Goal: Navigation & Orientation: Find specific page/section

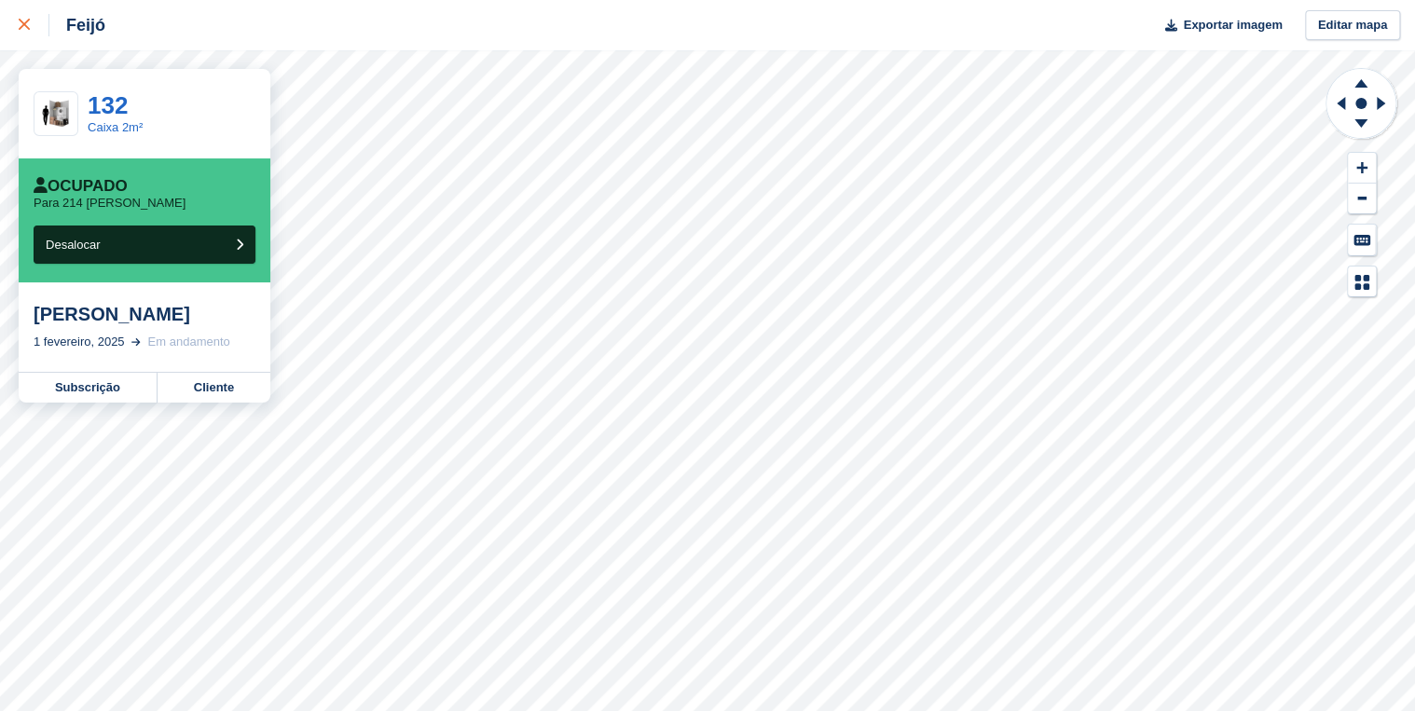
click at [19, 26] on icon at bounding box center [24, 24] width 11 height 11
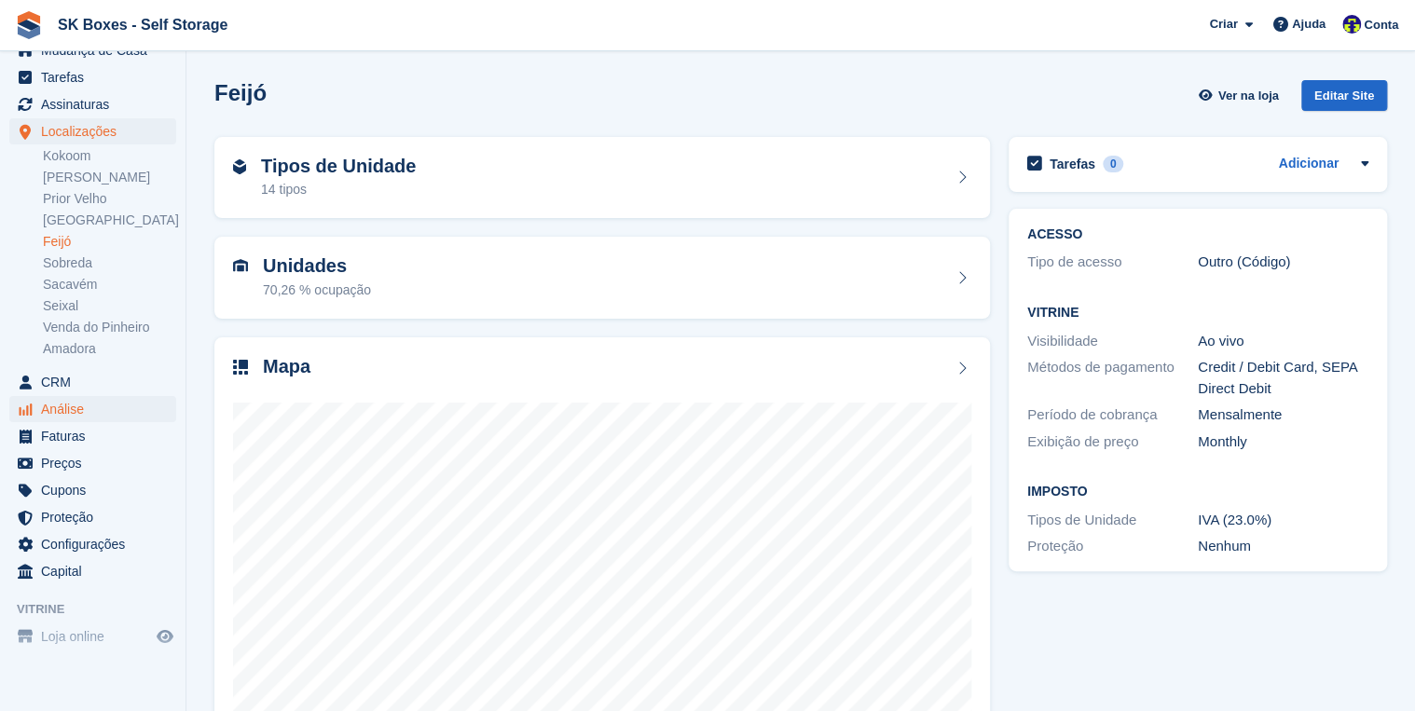
scroll to position [69, 0]
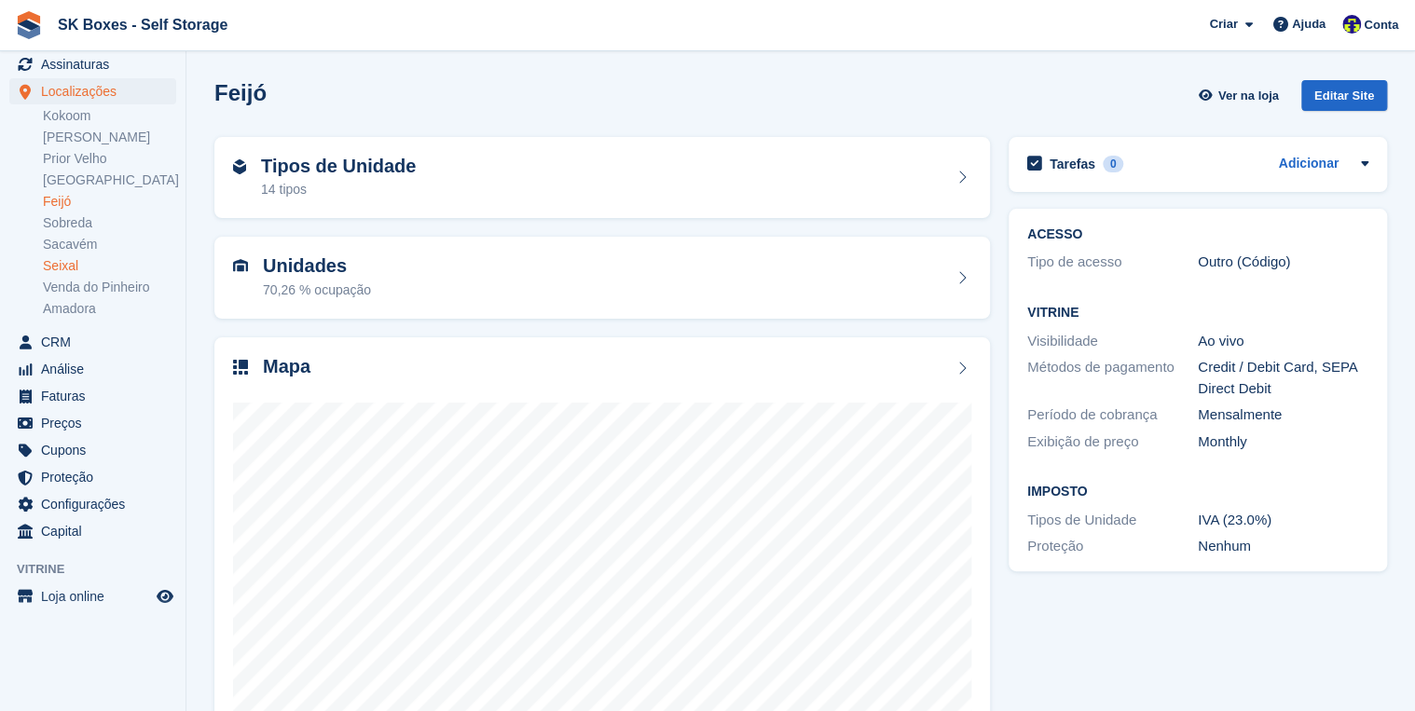
click at [93, 267] on link "Seixal" at bounding box center [109, 266] width 133 height 18
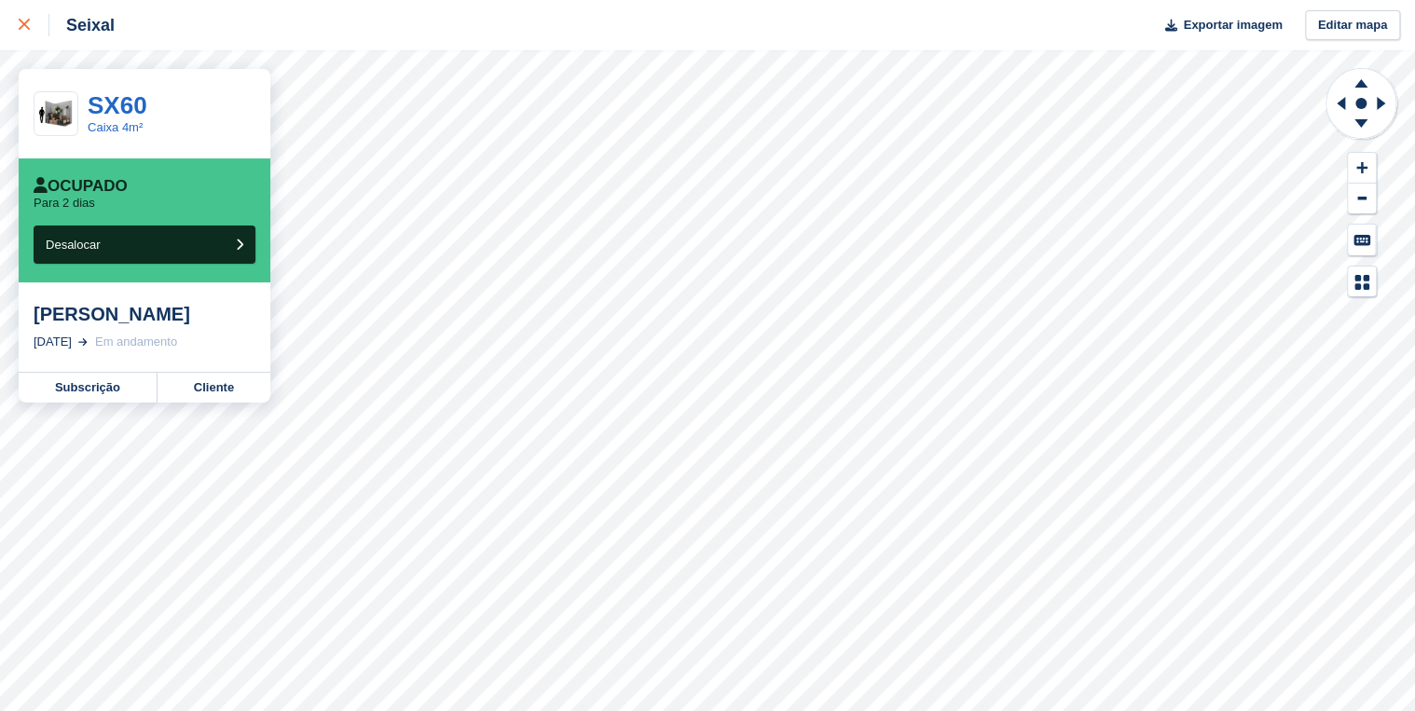
click at [20, 23] on icon at bounding box center [24, 24] width 11 height 11
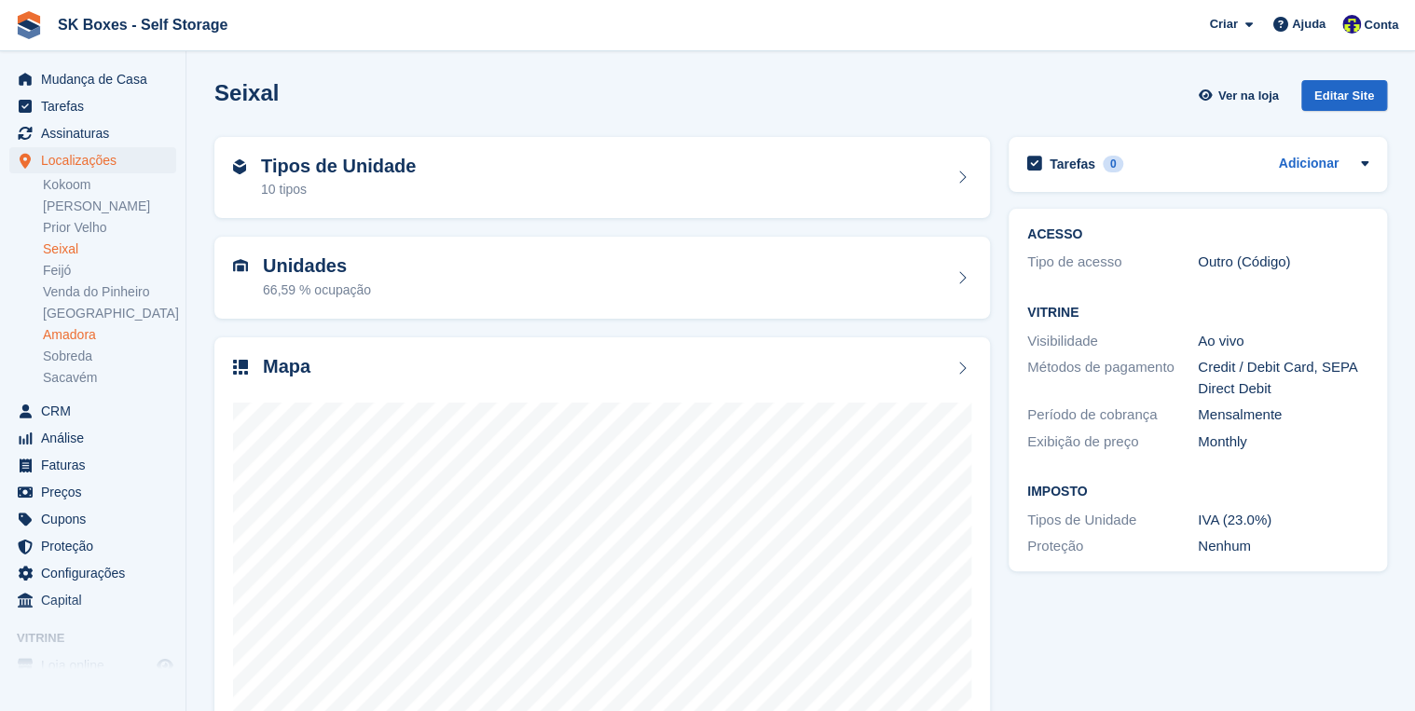
click at [103, 330] on link "Amadora" at bounding box center [109, 335] width 133 height 18
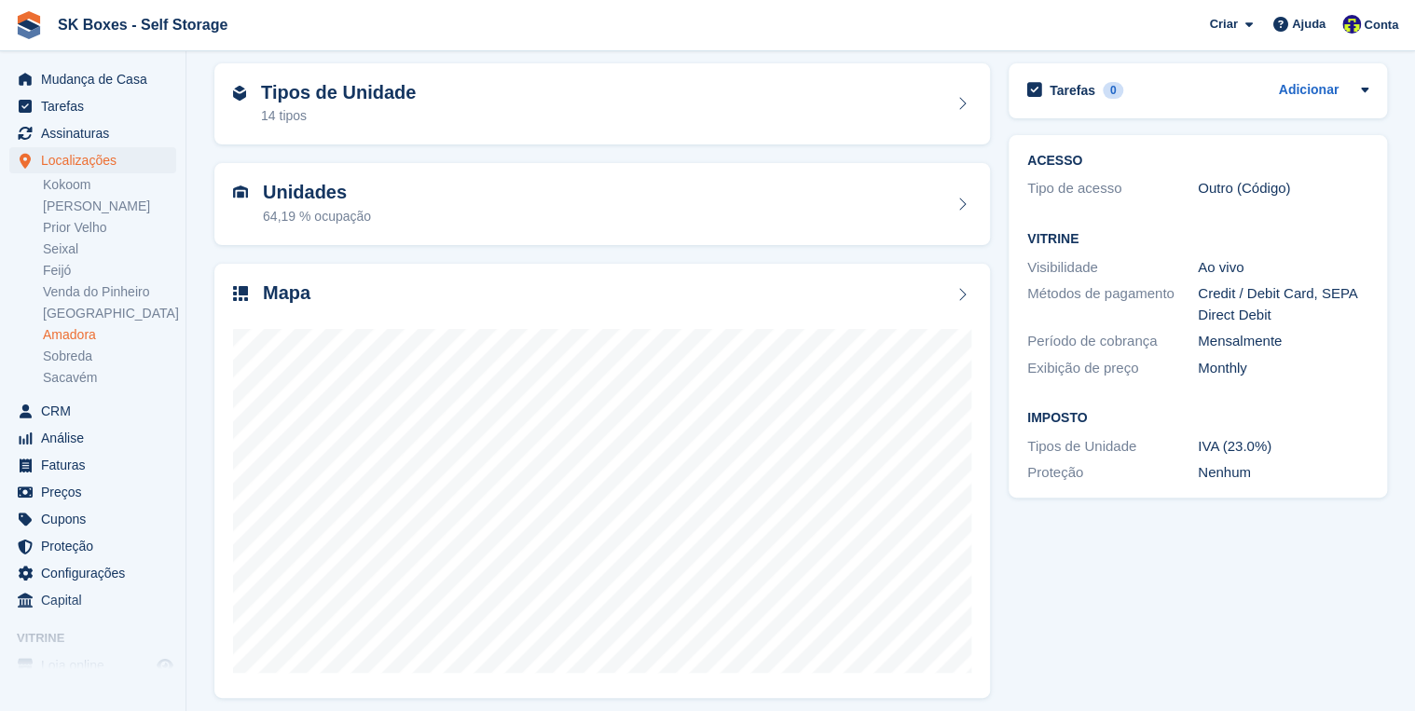
scroll to position [83, 0]
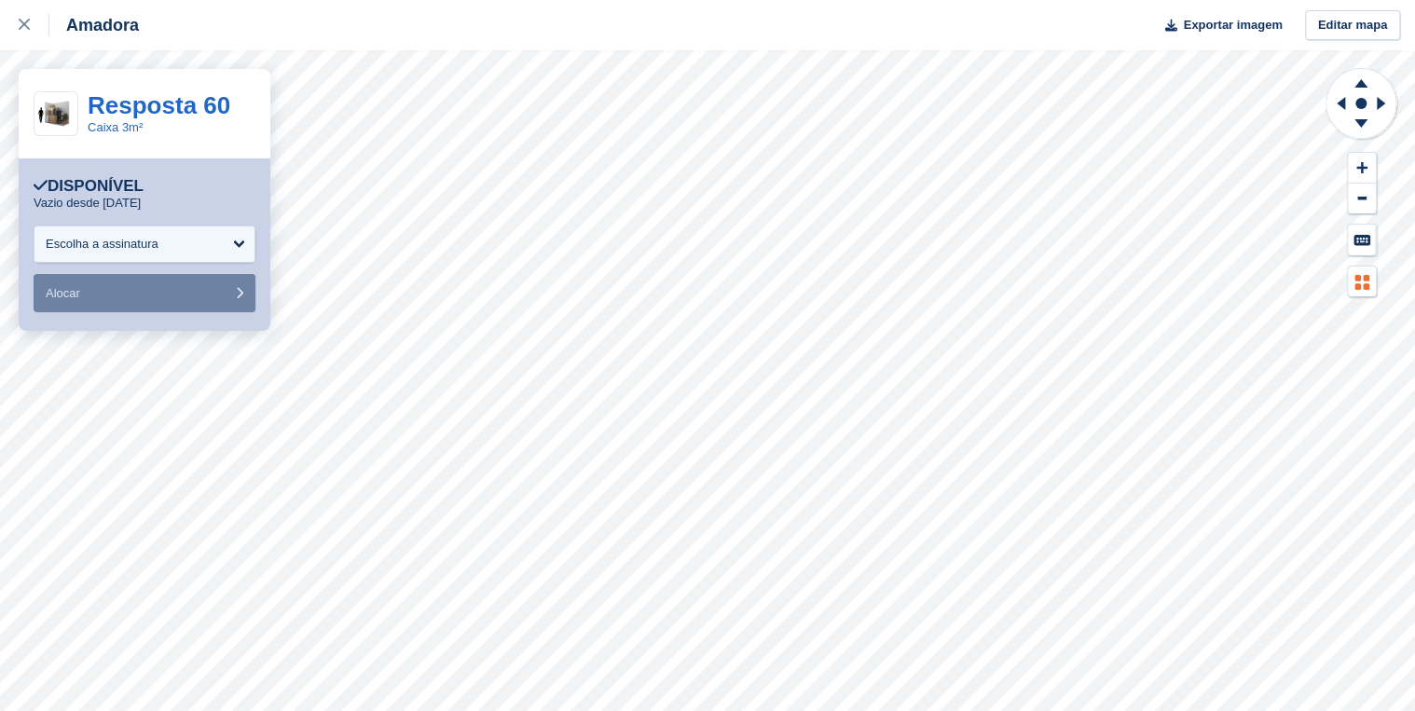
click at [1414, 230] on html "**********" at bounding box center [707, 355] width 1415 height 711
